Goal: Task Accomplishment & Management: Complete application form

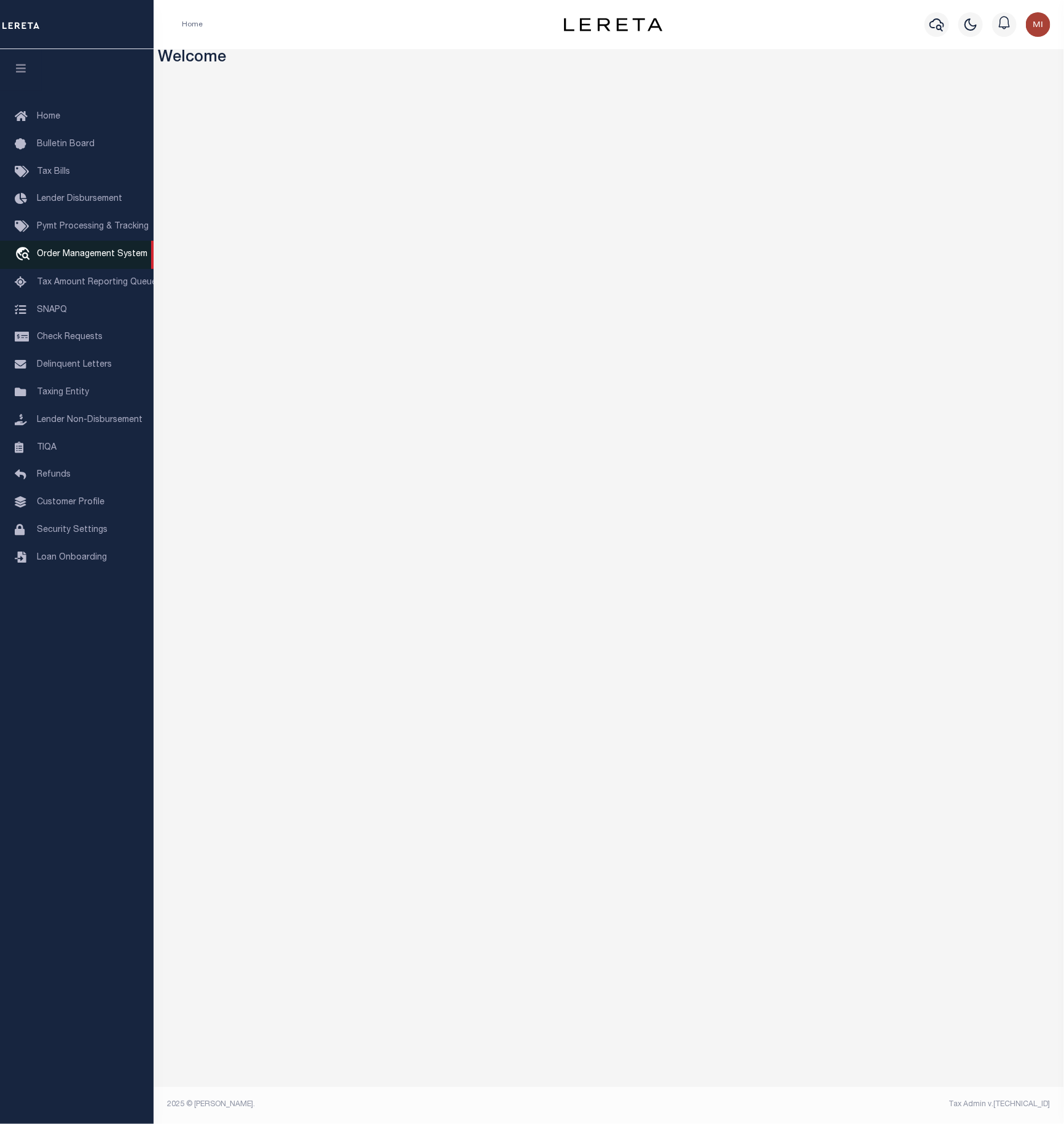
click at [59, 259] on span "Order Management System" at bounding box center [93, 254] width 111 height 9
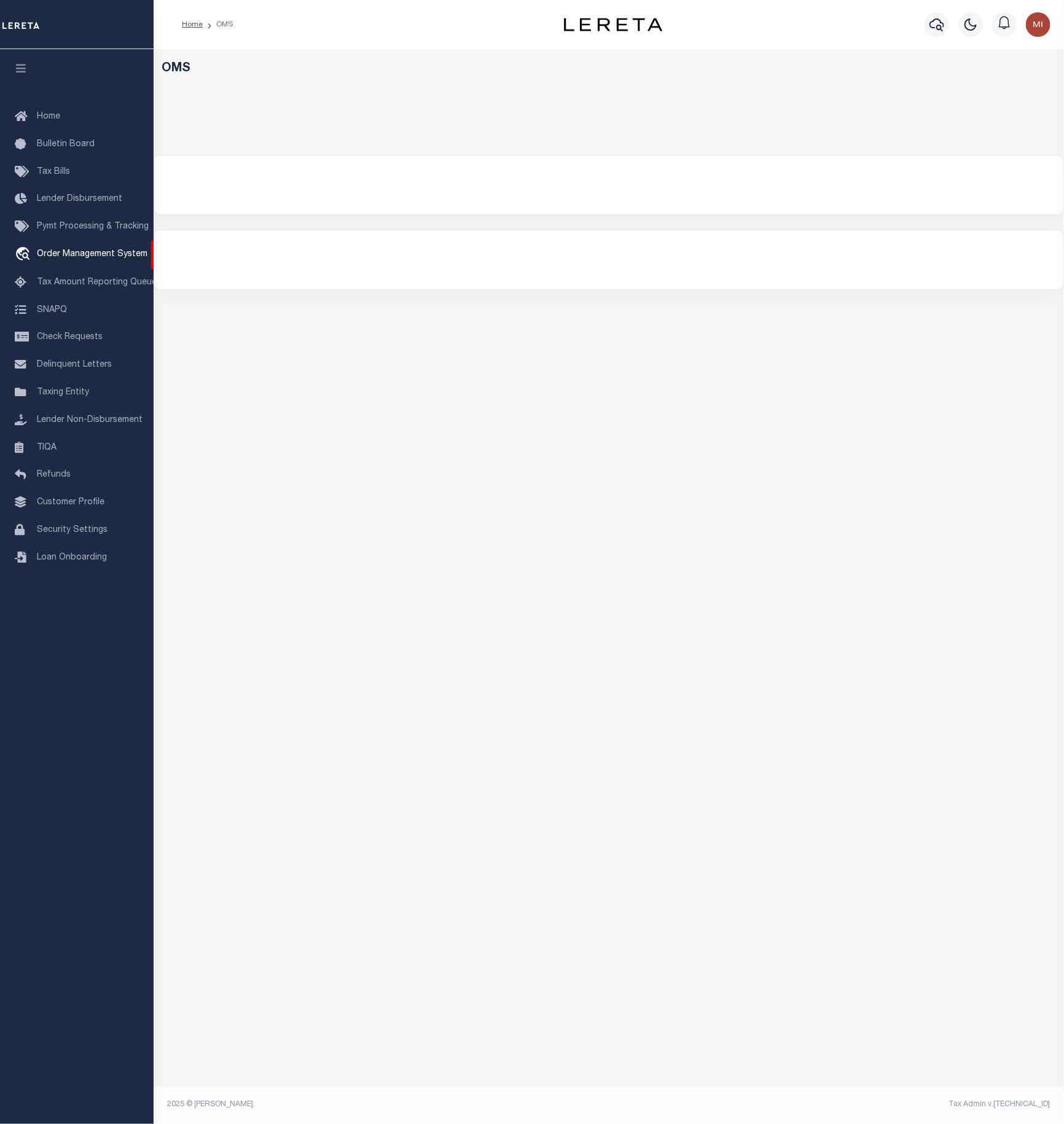
select select "200"
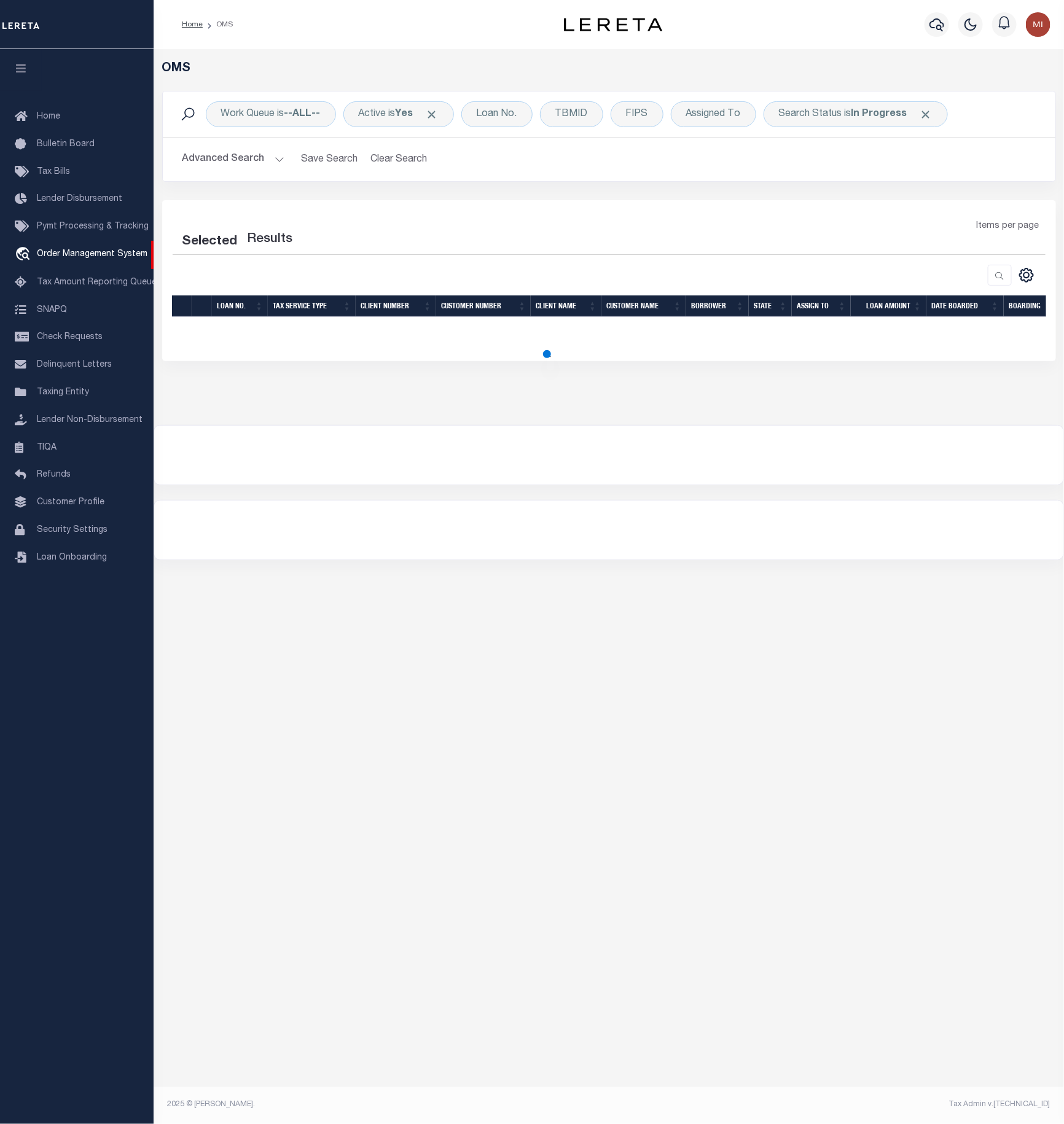
select select "200"
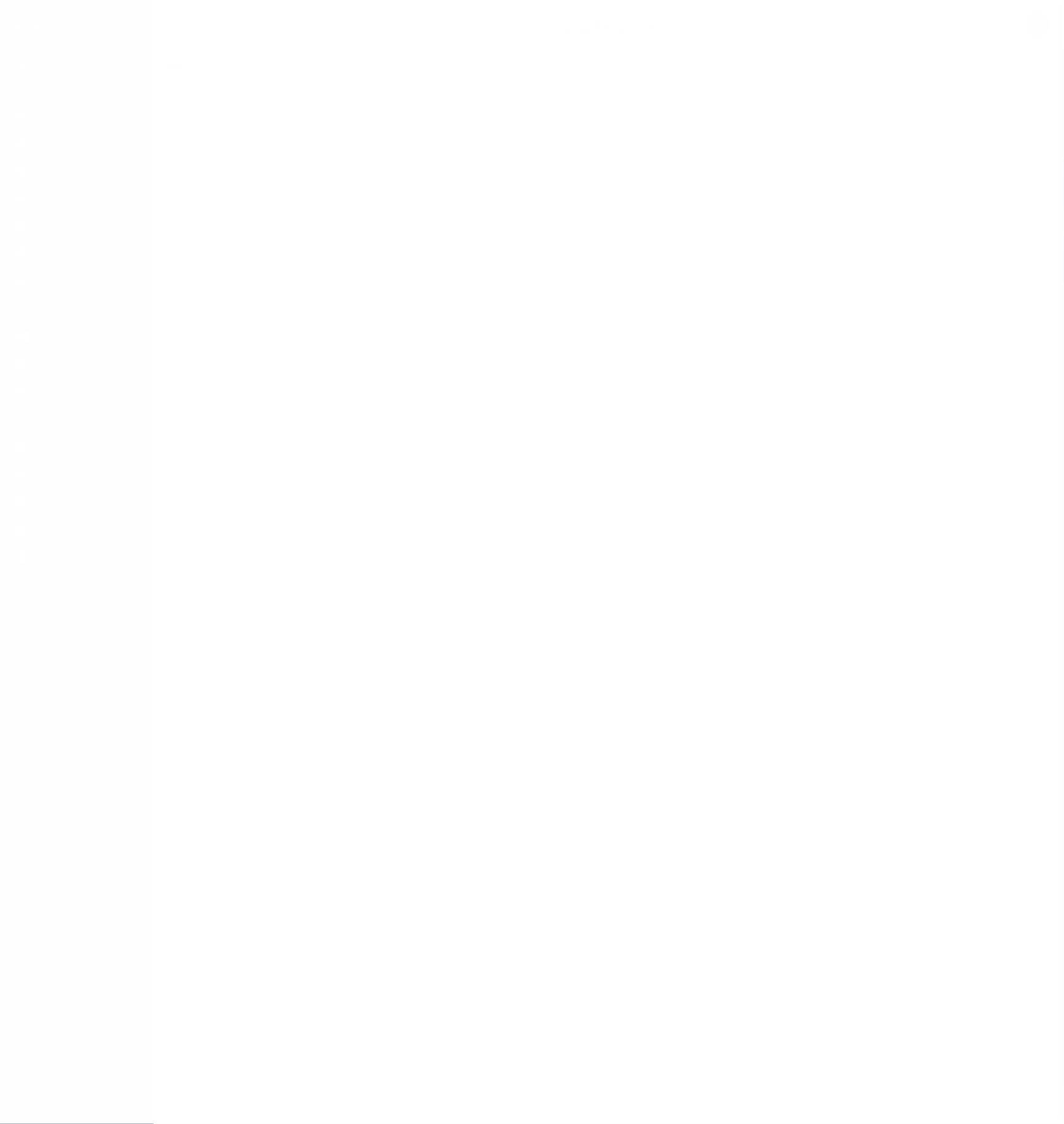
select select "200"
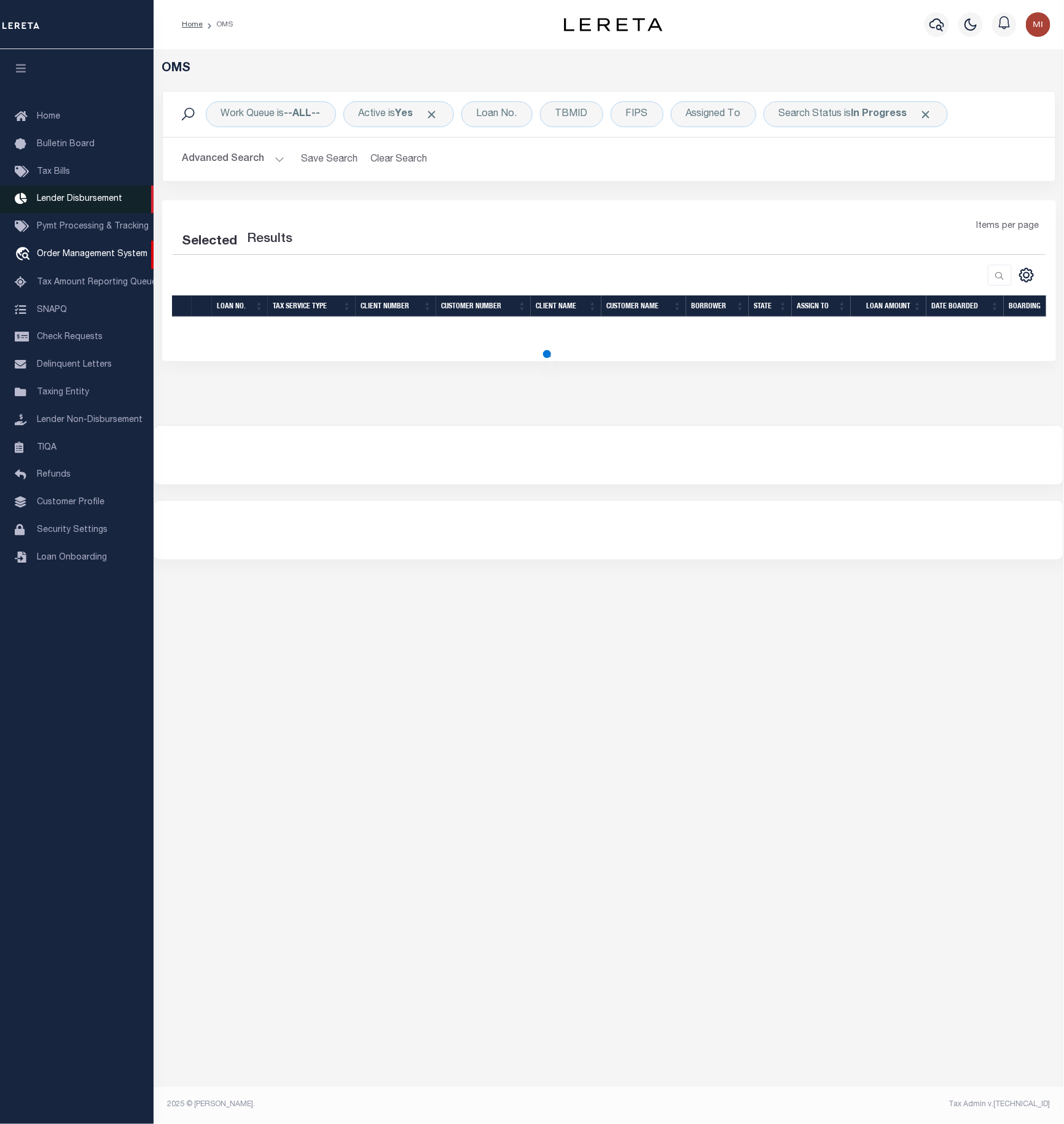
select select "200"
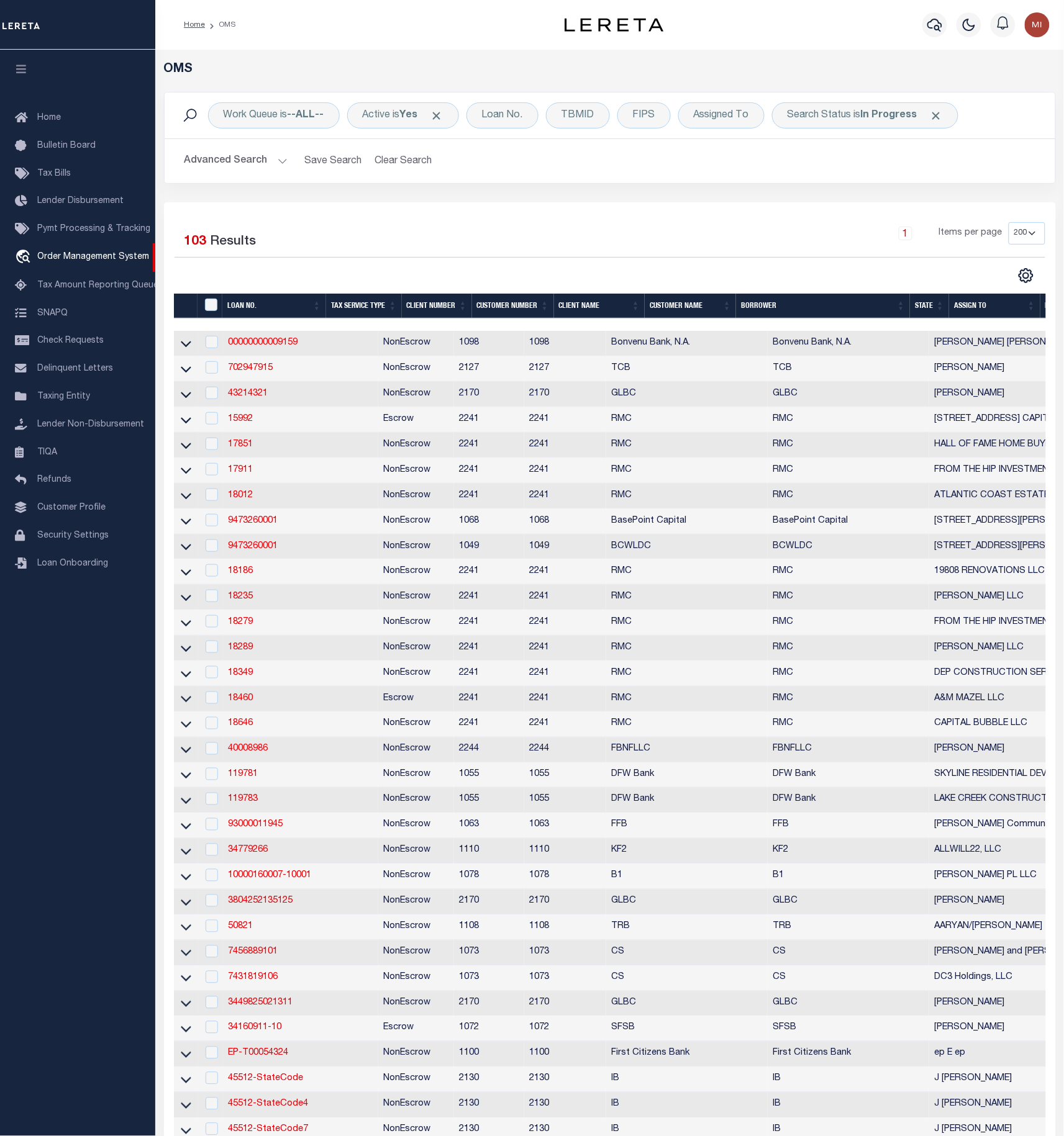
click at [11, 622] on div "Home Bulletin Board Tax Bills Lender Disbursement Pymt Processing & Tracking tr…" at bounding box center [77, 592] width 155 height 1087
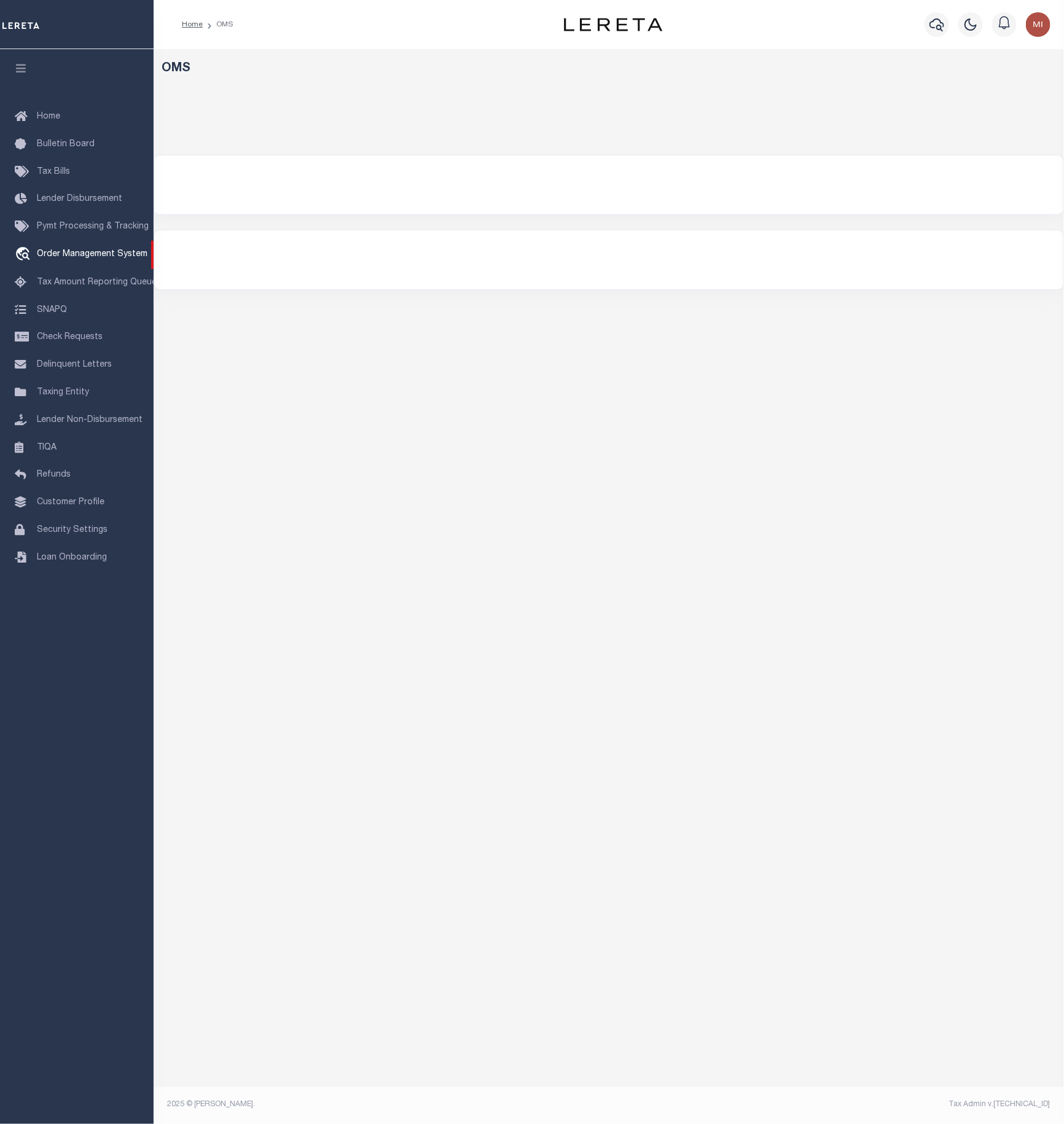
select select "200"
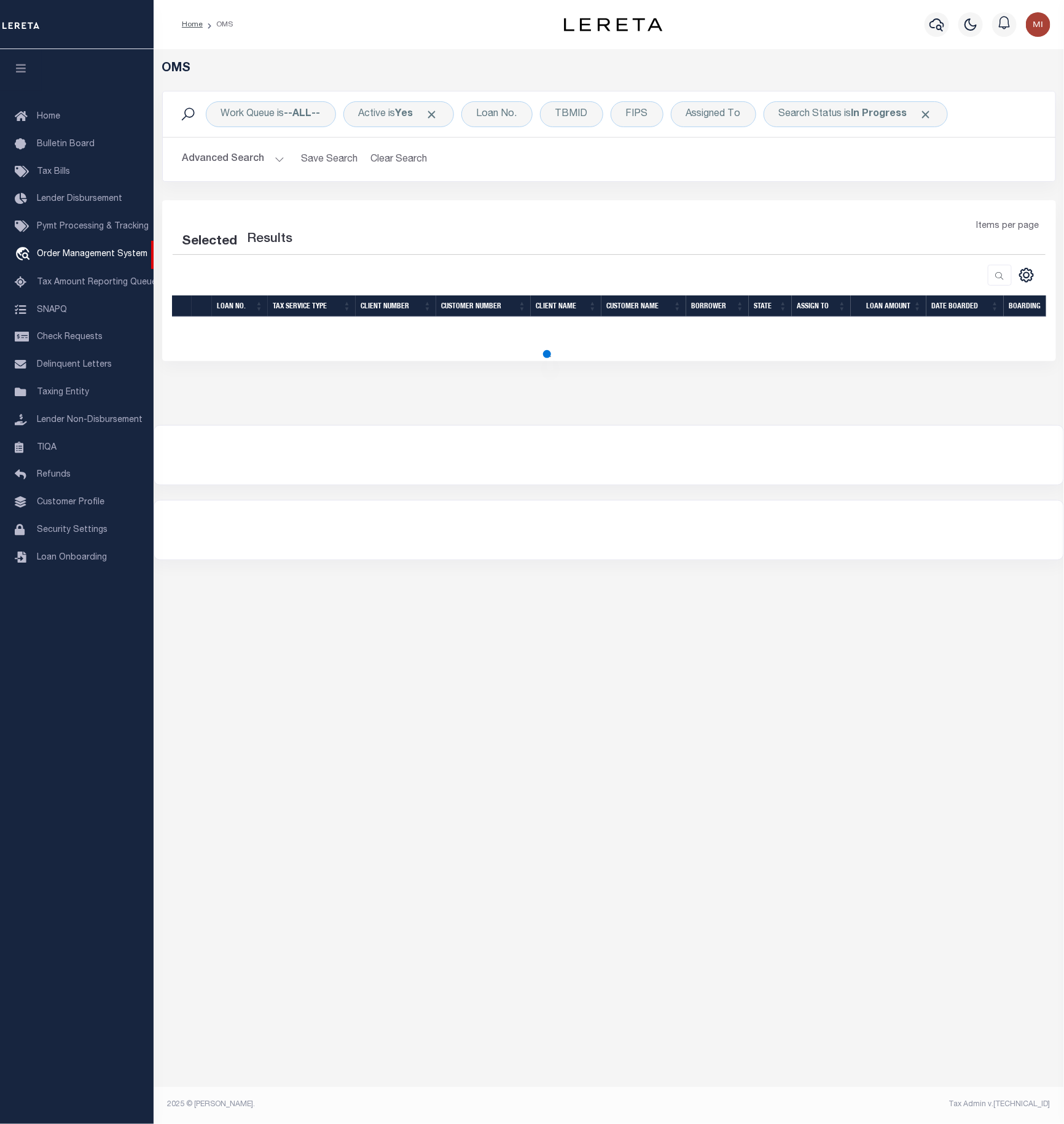
select select "200"
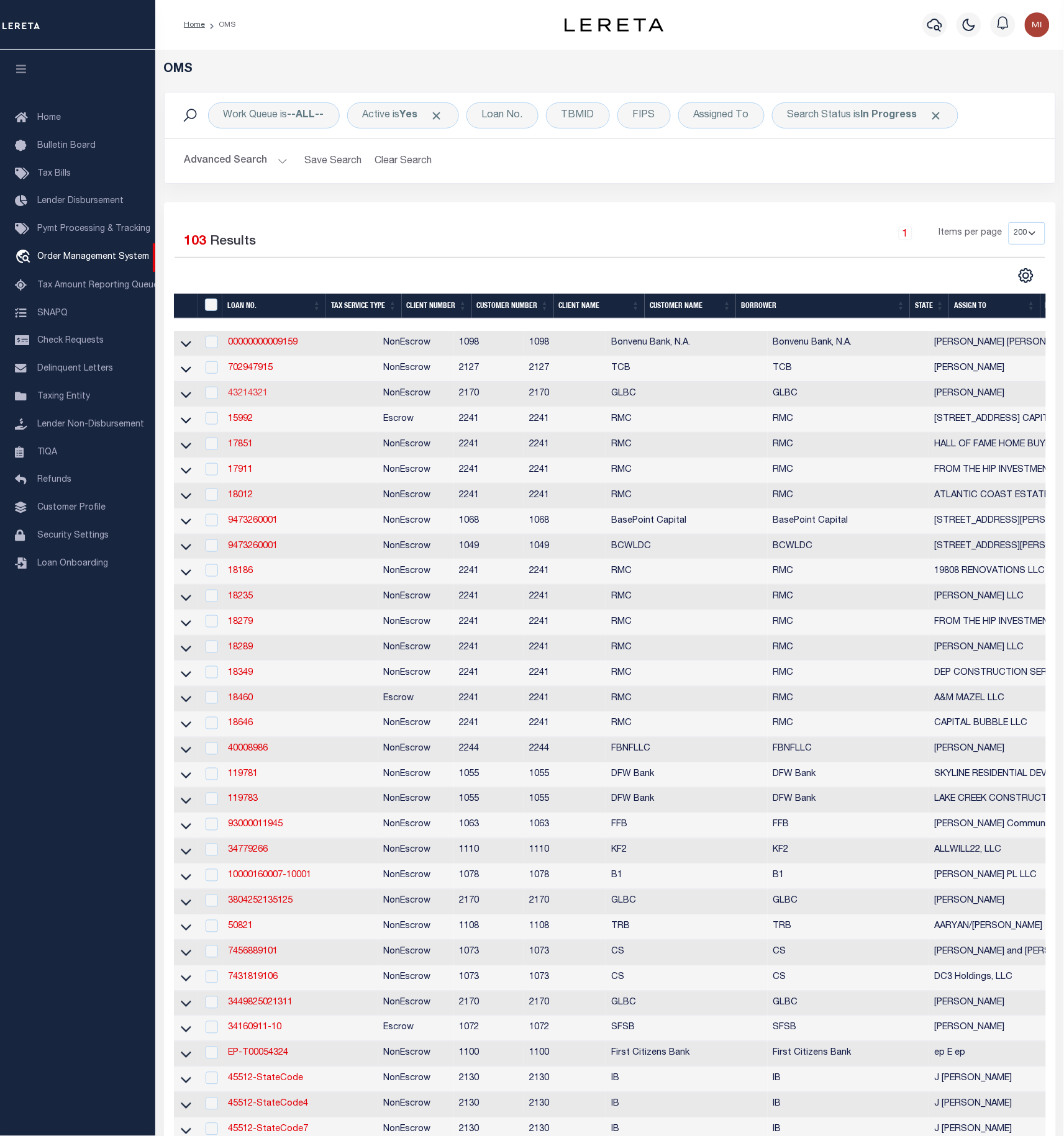
click at [243, 398] on link "43214321" at bounding box center [247, 393] width 40 height 9
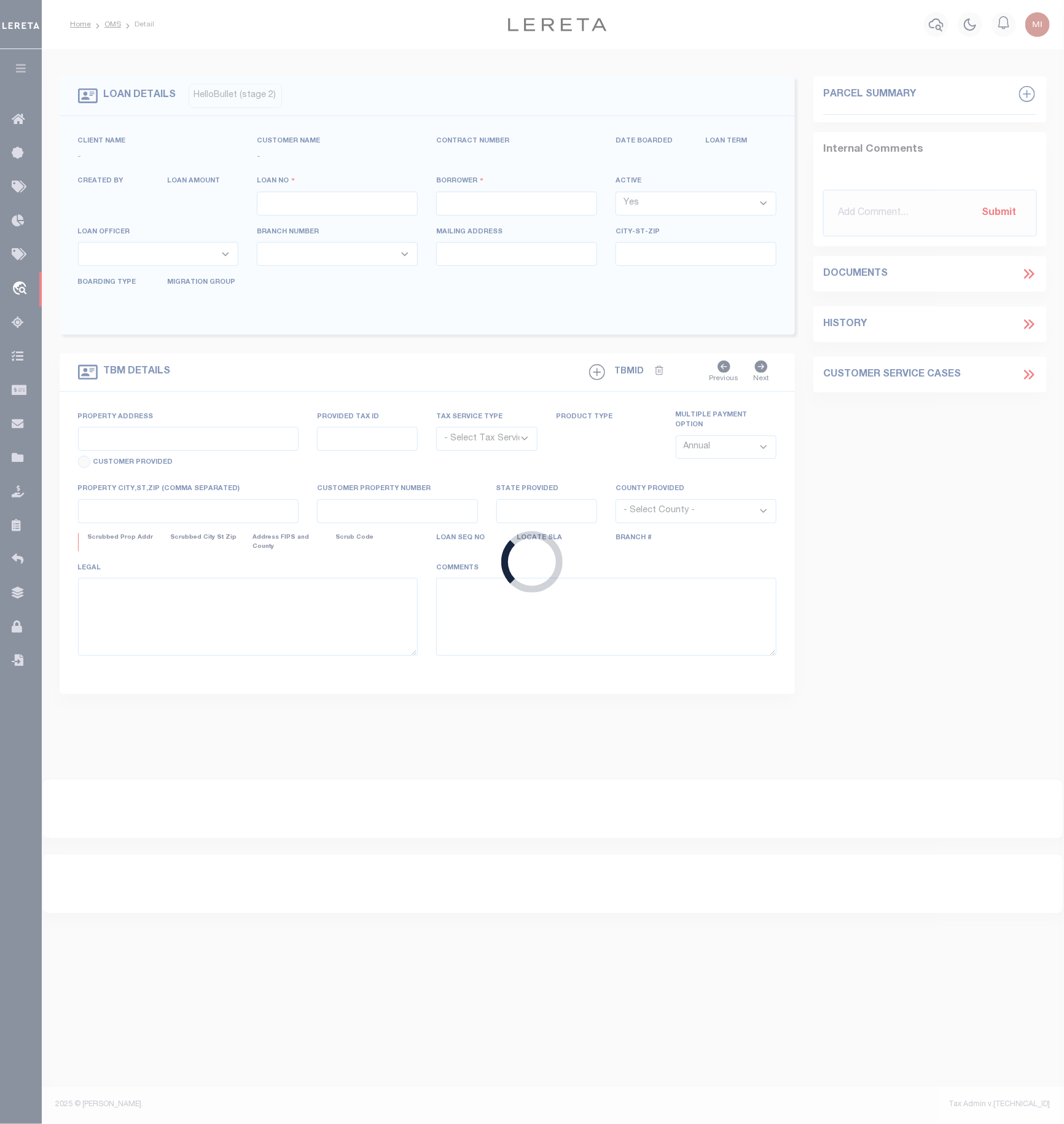
type input "43214321"
type input "[PERSON_NAME]"
select select
type input "4801 GOODMAN ST"
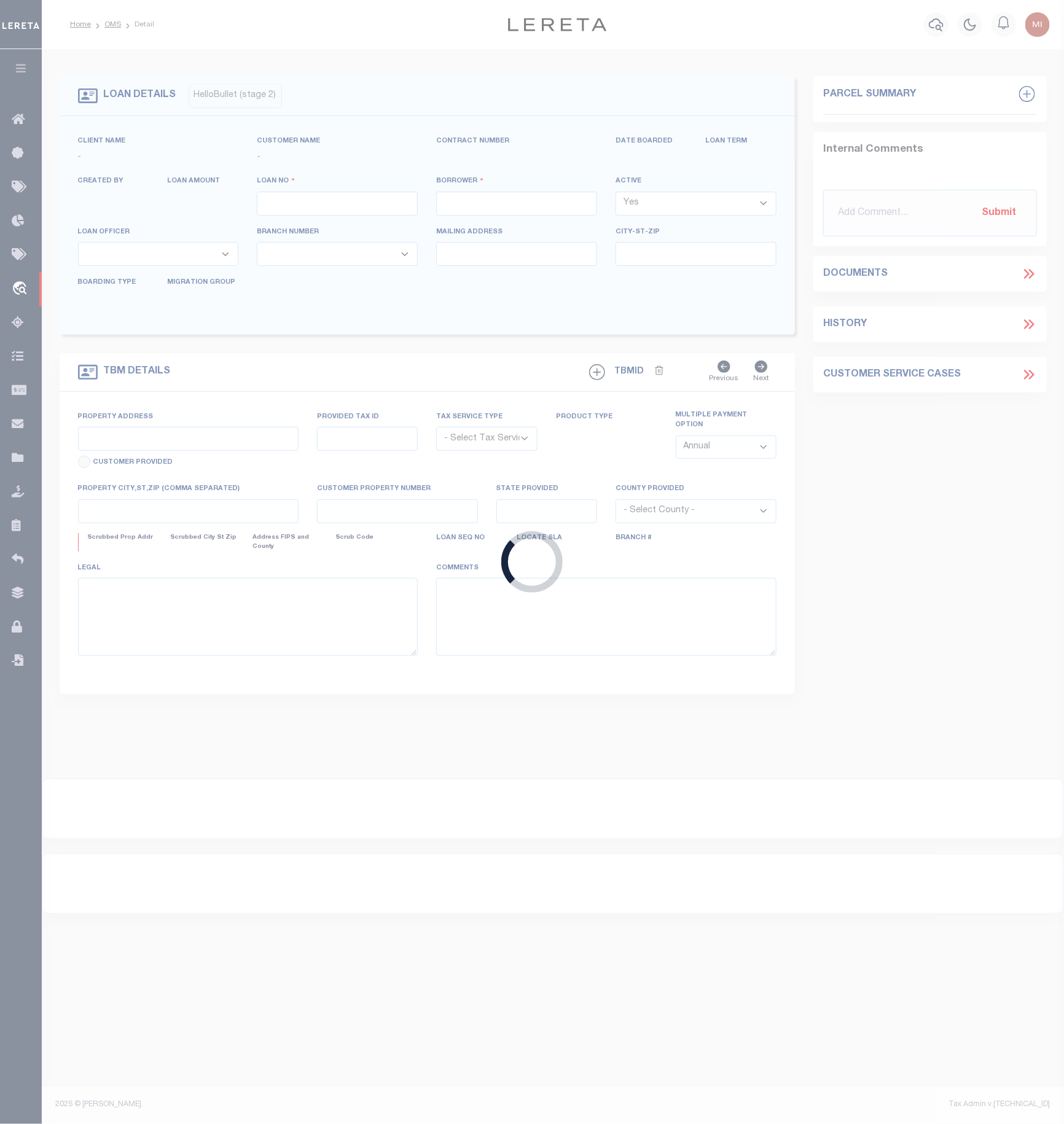
type input "TIMNATH CO 80547-2297"
type input "07/16/2025"
select select "20"
select select "NonEscrow"
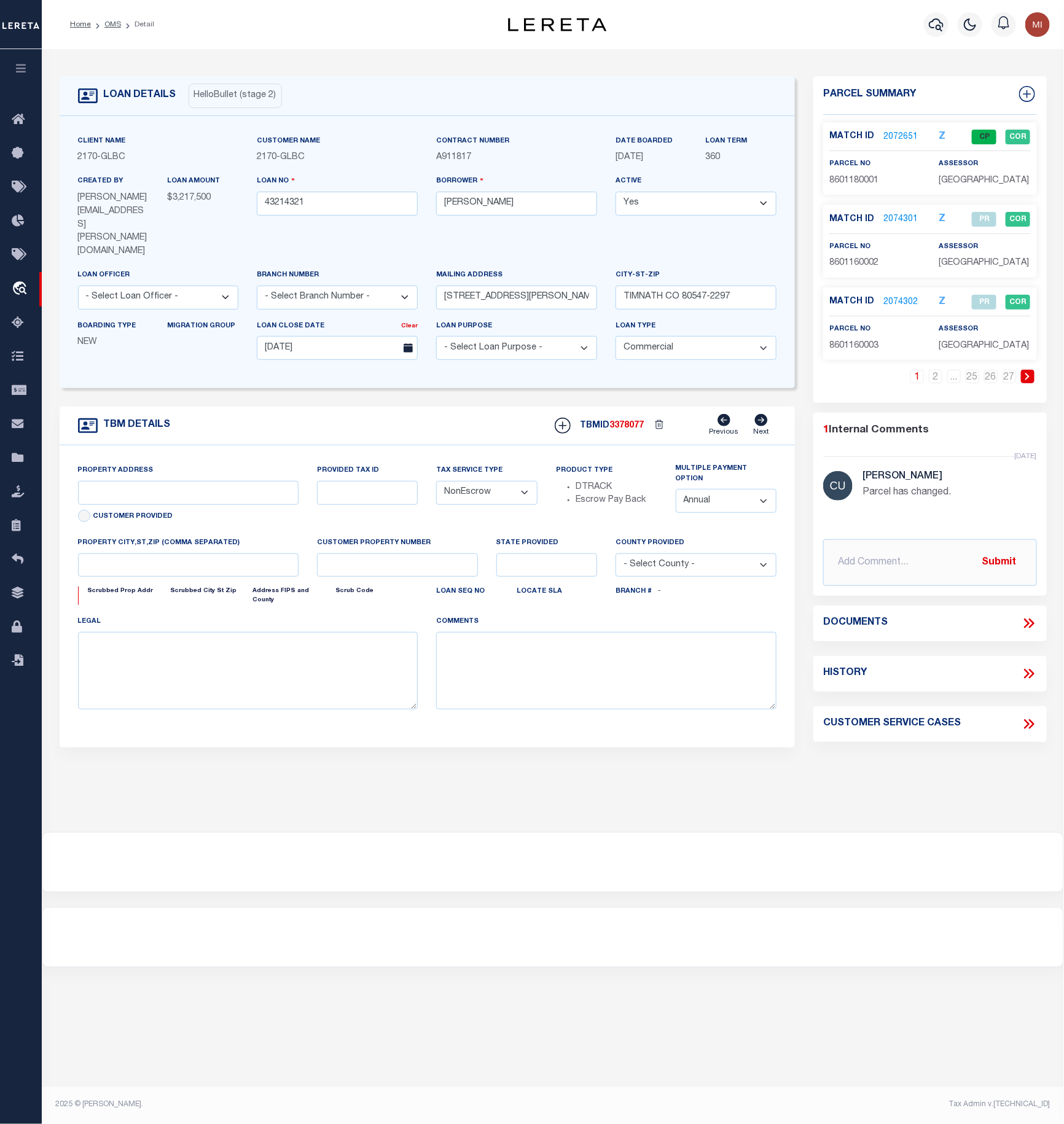
type input "60 TOWNHOME LOTS TIMNATH RANCH FILING 8"
type input "TIMNATH CO 80547-8011"
type input "CO"
select select "2"
